Goal: Obtain resource: Obtain resource

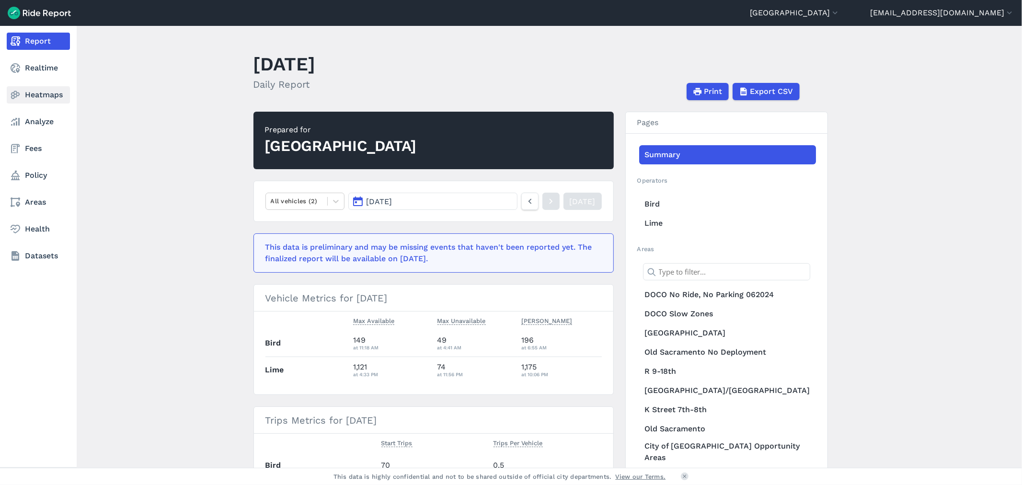
click at [33, 97] on link "Heatmaps" at bounding box center [38, 94] width 63 height 17
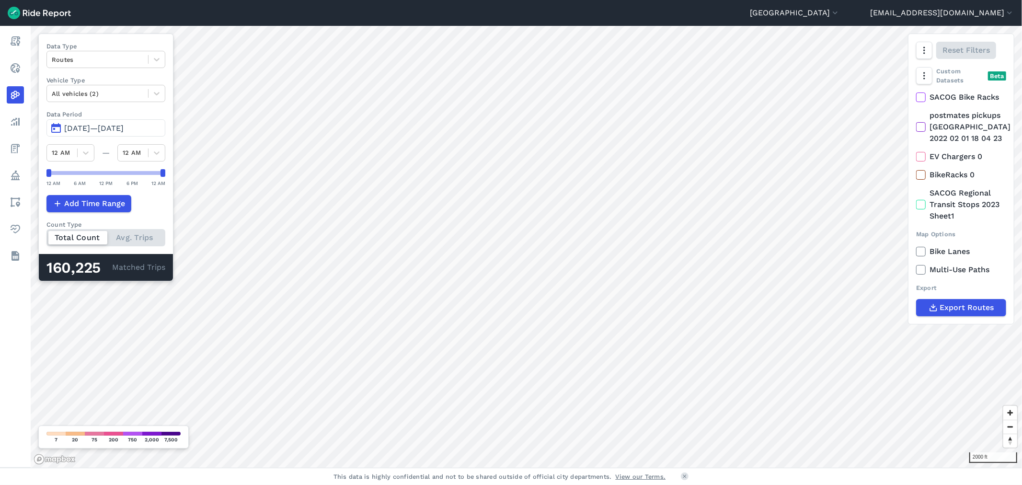
click at [523, 24] on div "Sacramento [PERSON_NAME] [GEOGRAPHIC_DATA] [GEOGRAPHIC_DATA] [GEOGRAPHIC_DATA] …" at bounding box center [511, 242] width 1022 height 485
click at [549, 20] on div "Sacramento [PERSON_NAME] [GEOGRAPHIC_DATA] [GEOGRAPHIC_DATA] [GEOGRAPHIC_DATA] …" at bounding box center [511, 242] width 1022 height 485
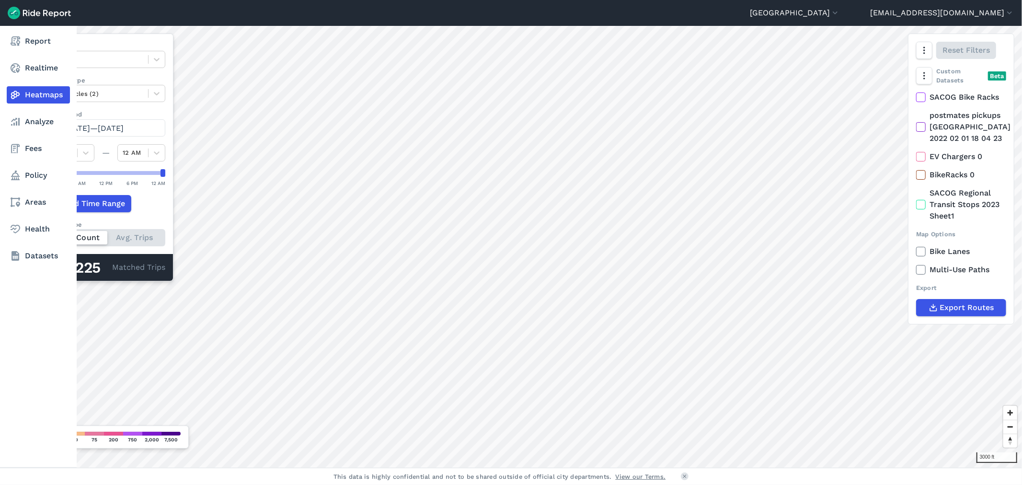
click at [23, 92] on link "Heatmaps" at bounding box center [38, 94] width 63 height 17
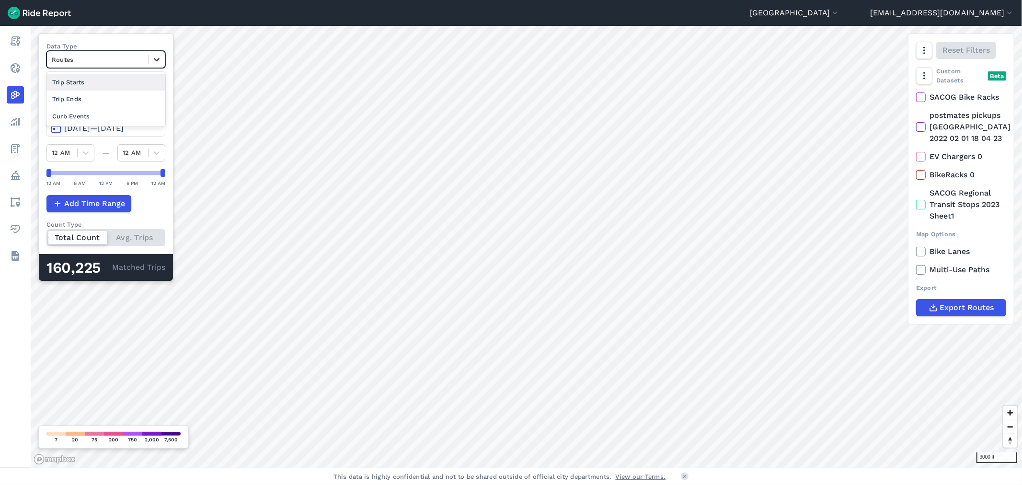
click at [152, 59] on icon at bounding box center [157, 60] width 10 height 10
click at [88, 105] on div "Trip Ends" at bounding box center [105, 99] width 119 height 17
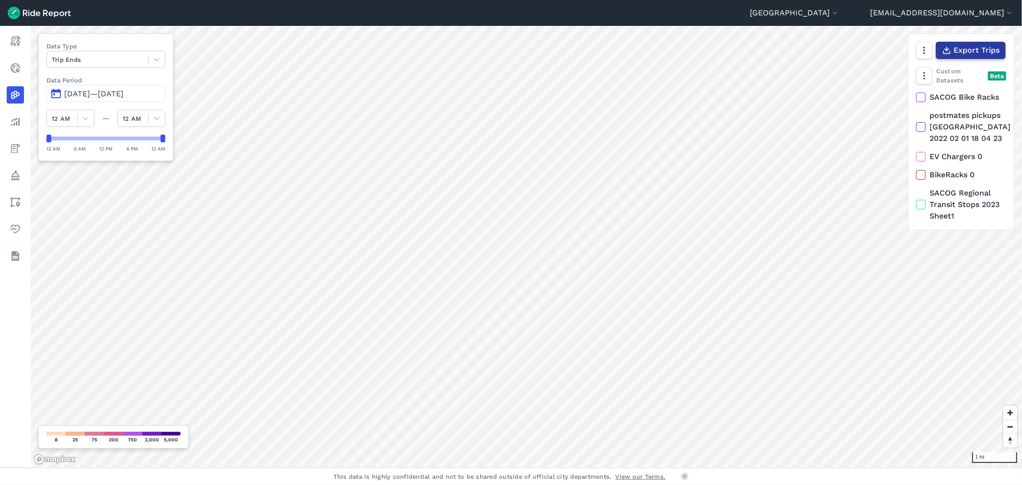
click at [976, 55] on span "Export Trips" at bounding box center [976, 50] width 46 height 11
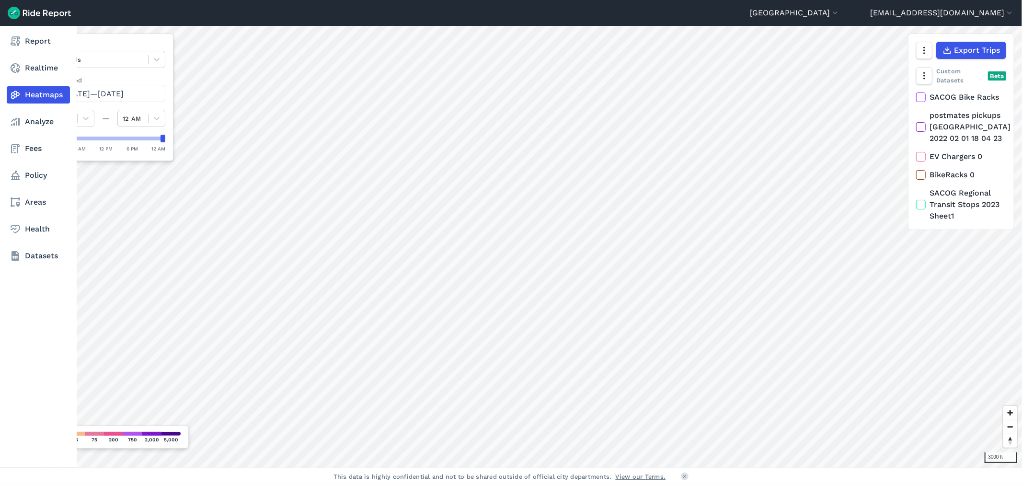
drag, startPoint x: 35, startPoint y: 93, endPoint x: 75, endPoint y: 69, distance: 46.2
click at [35, 93] on link "Heatmaps" at bounding box center [38, 94] width 63 height 17
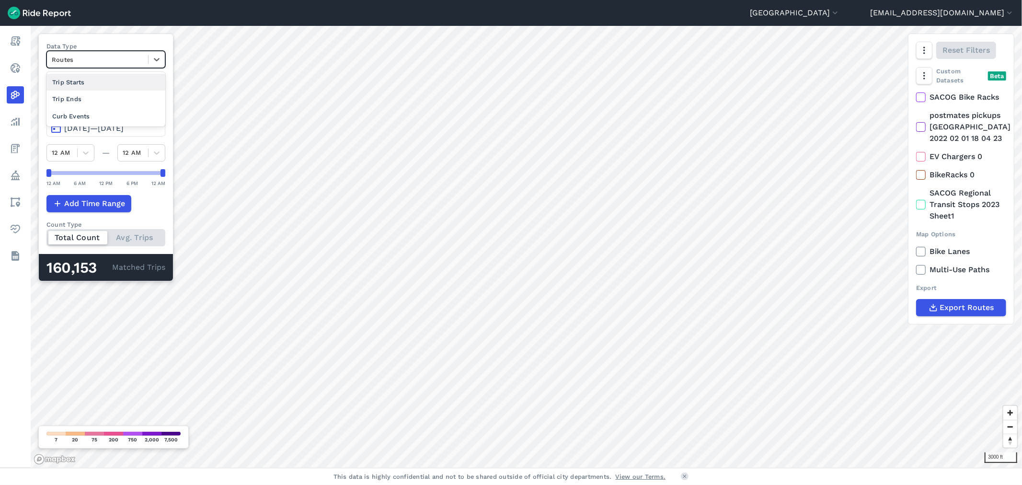
click at [108, 56] on div at bounding box center [98, 59] width 92 height 11
click at [95, 63] on div at bounding box center [98, 59] width 92 height 11
click at [154, 208] on div "Add Time Range" at bounding box center [105, 203] width 119 height 17
click at [91, 131] on span "[DATE]—[DATE]" at bounding box center [93, 128] width 59 height 9
click at [69, 130] on span "[DATE]—[DATE]" at bounding box center [93, 128] width 59 height 9
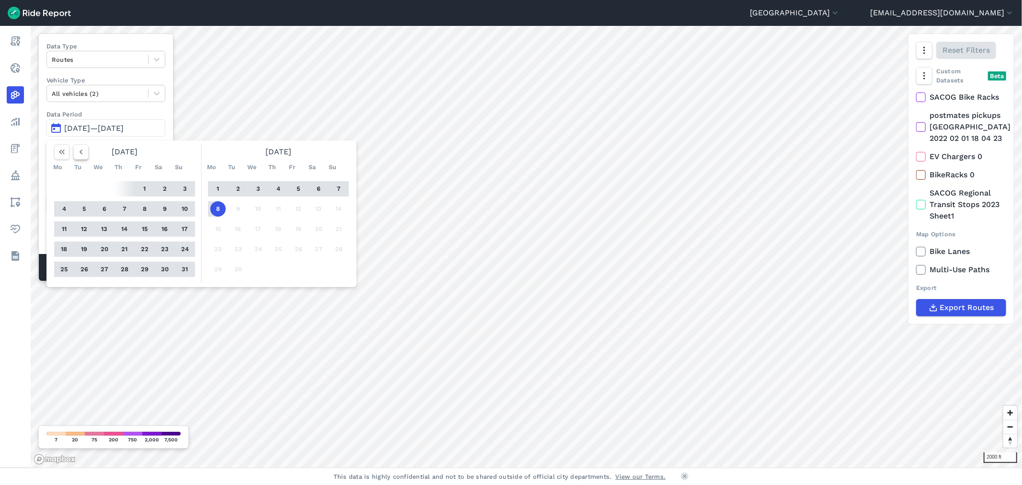
click at [78, 151] on icon "button" at bounding box center [81, 152] width 10 height 10
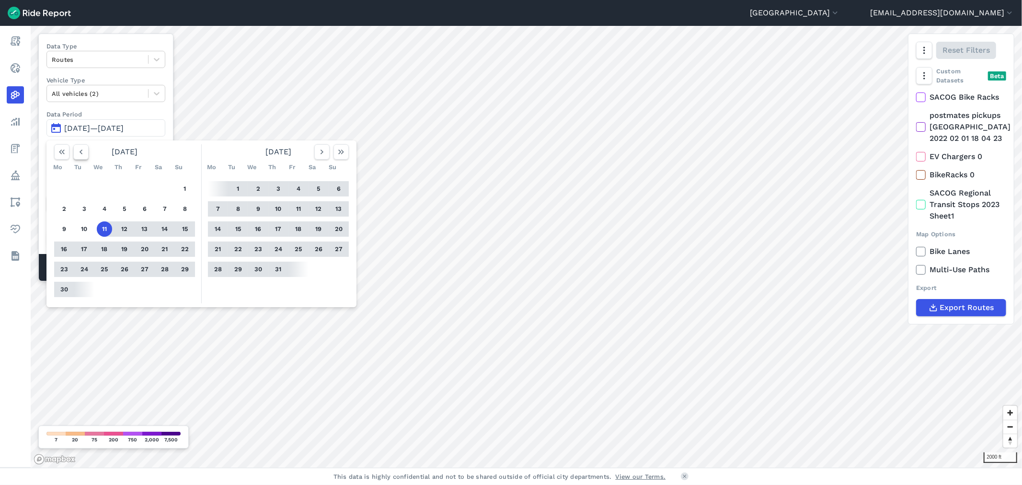
click at [78, 151] on icon "button" at bounding box center [81, 152] width 10 height 10
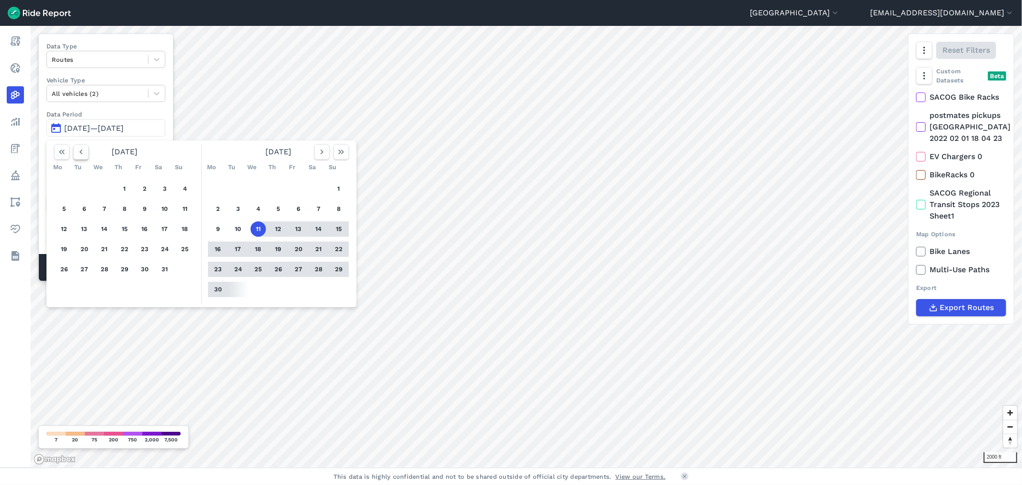
click at [78, 151] on icon "button" at bounding box center [81, 152] width 10 height 10
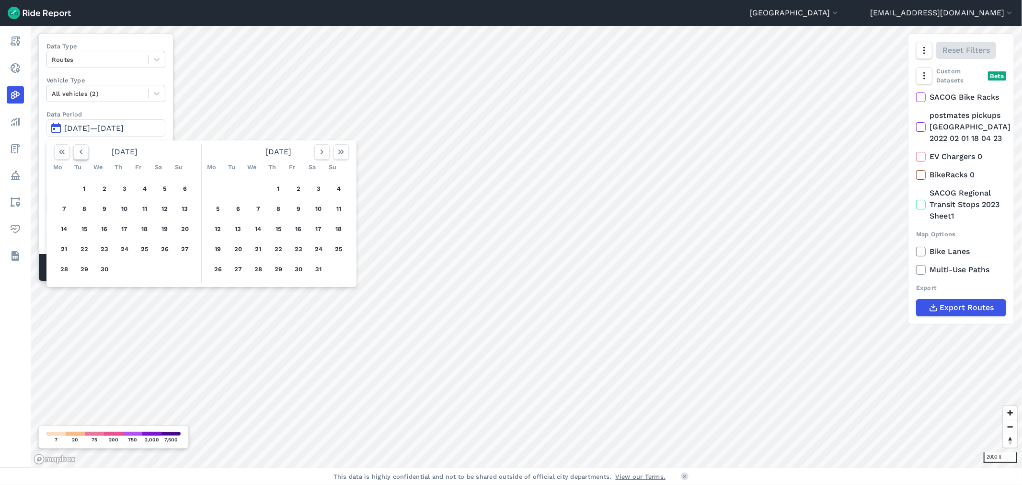
click at [78, 151] on icon "button" at bounding box center [81, 152] width 10 height 10
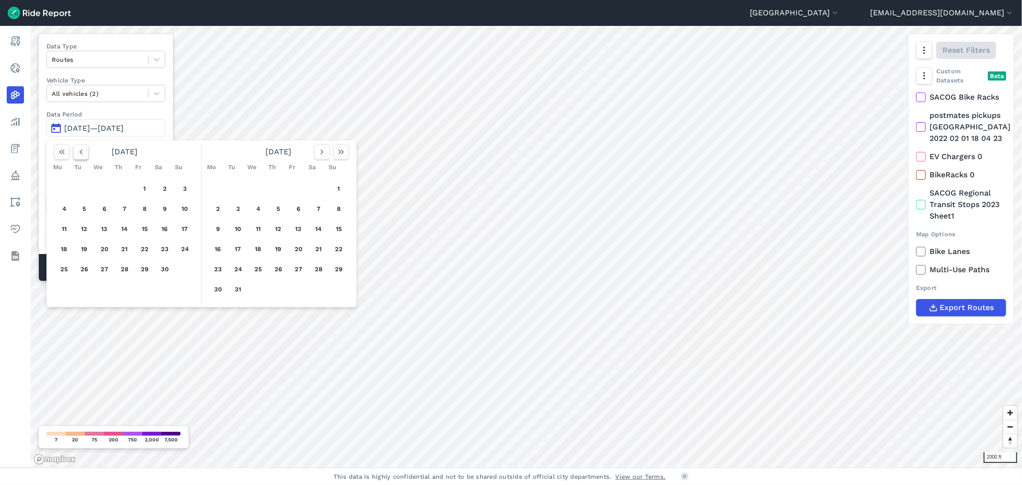
click at [78, 151] on icon "button" at bounding box center [81, 152] width 10 height 10
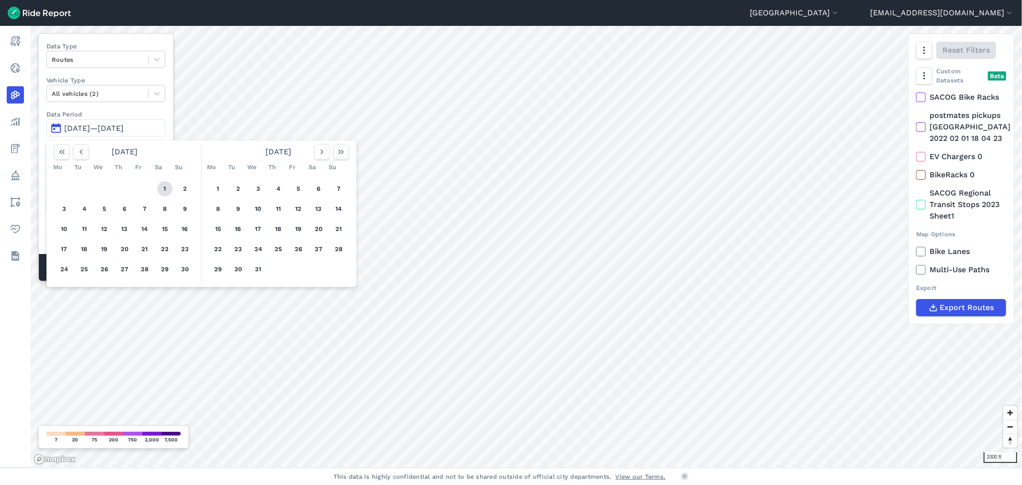
click at [165, 188] on button "1" at bounding box center [164, 188] width 15 height 15
click at [341, 156] on icon "button" at bounding box center [341, 152] width 10 height 10
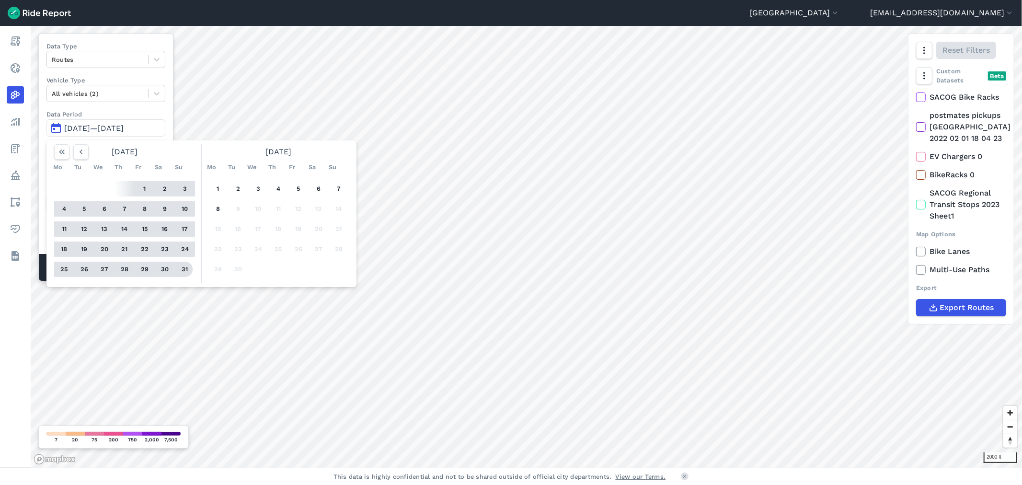
click at [185, 275] on button "31" at bounding box center [184, 269] width 15 height 15
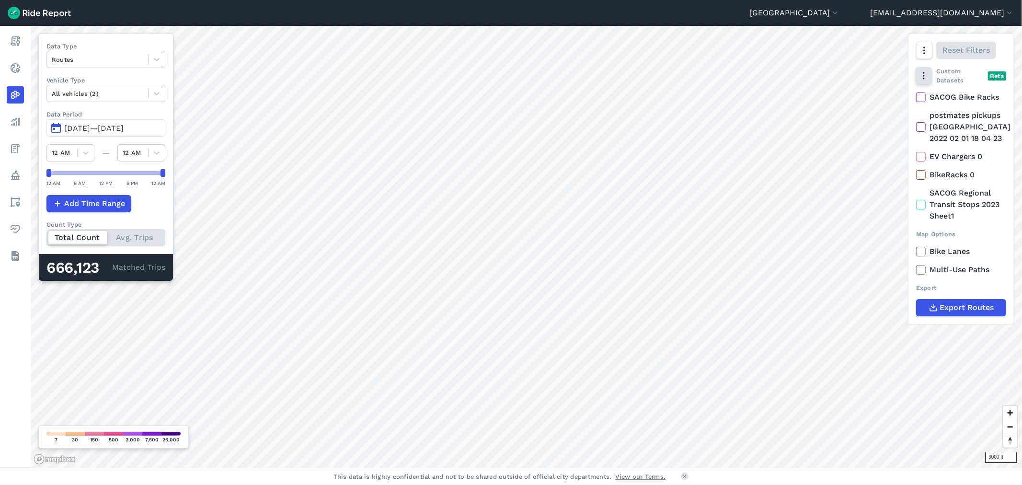
click at [926, 79] on icon "button" at bounding box center [924, 76] width 10 height 10
click at [975, 310] on span "Export Routes" at bounding box center [967, 307] width 54 height 11
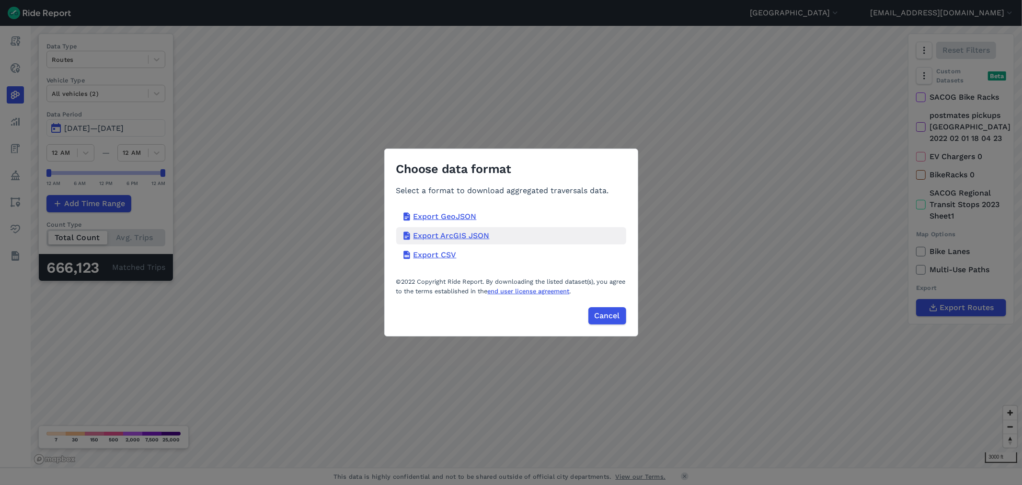
click at [460, 236] on div "Export ArcGIS JSON" at bounding box center [511, 235] width 230 height 17
